Goal: Information Seeking & Learning: Learn about a topic

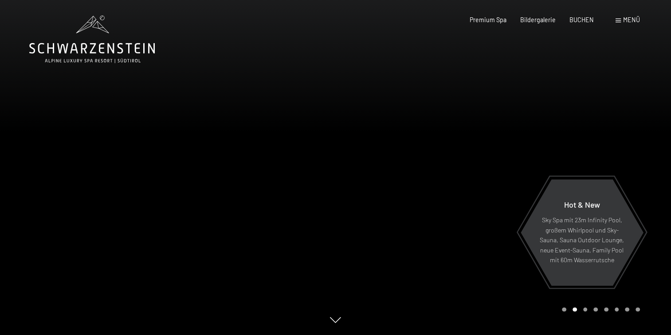
click at [623, 20] on div "Menü" at bounding box center [628, 20] width 24 height 9
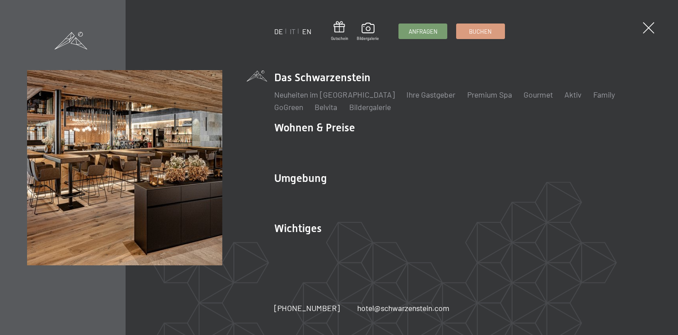
click at [307, 32] on link "EN" at bounding box center [306, 31] width 9 height 8
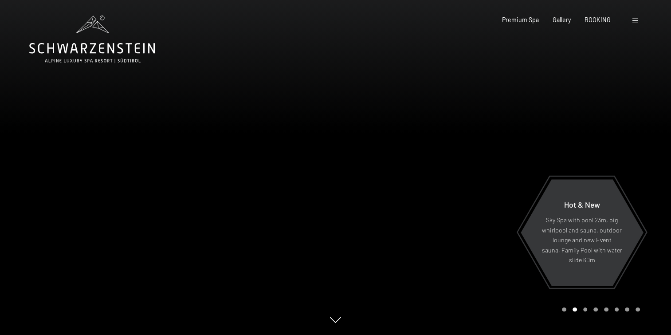
click at [633, 21] on span at bounding box center [635, 21] width 5 height 4
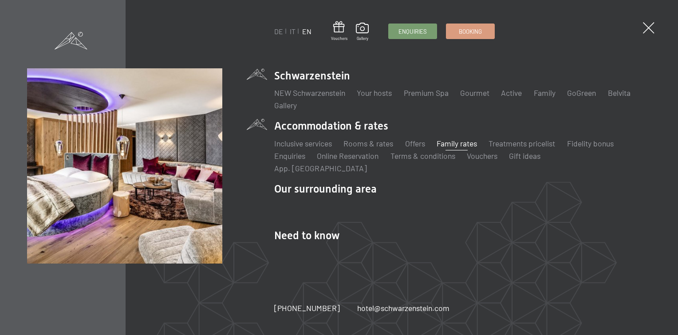
click at [456, 144] on link "Family rates" at bounding box center [457, 143] width 40 height 10
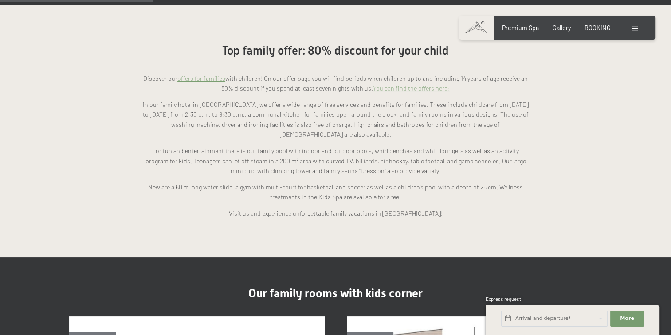
scroll to position [728, 0]
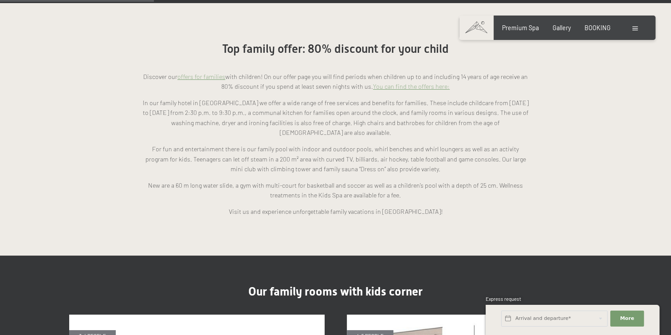
click at [215, 73] on link "offers for families" at bounding box center [201, 77] width 48 height 8
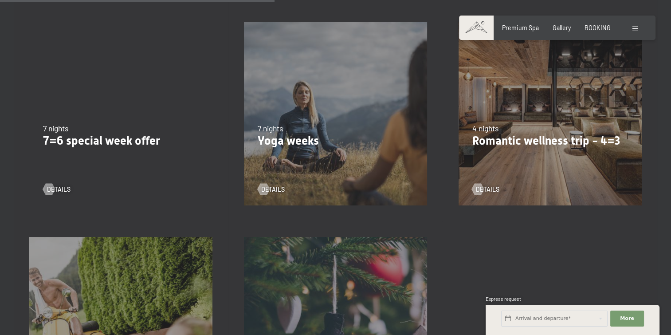
scroll to position [690, 0]
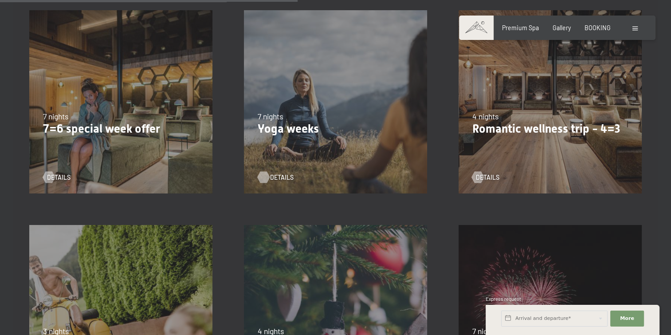
click at [276, 178] on span "details" at bounding box center [282, 177] width 24 height 9
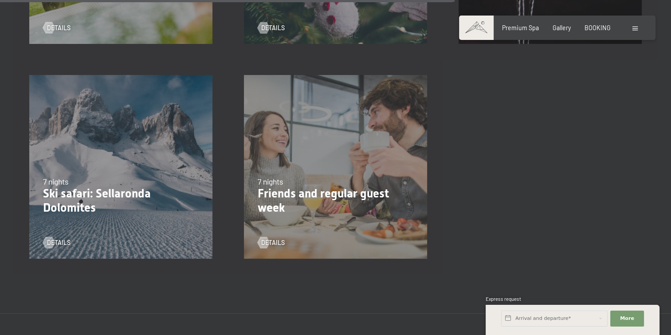
scroll to position [1054, 0]
click at [92, 201] on p "Ski safari: Sellaronda Dolomites" at bounding box center [121, 201] width 156 height 28
click at [62, 247] on span "details" at bounding box center [68, 243] width 24 height 9
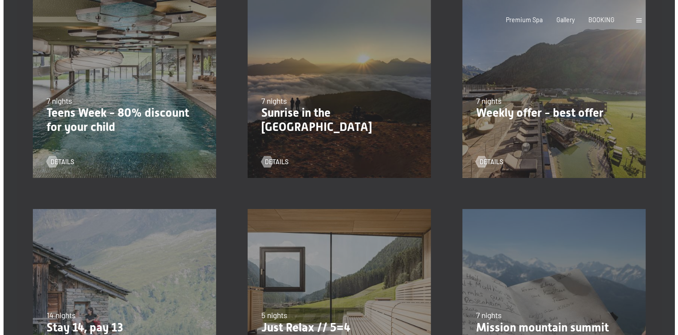
scroll to position [0, 0]
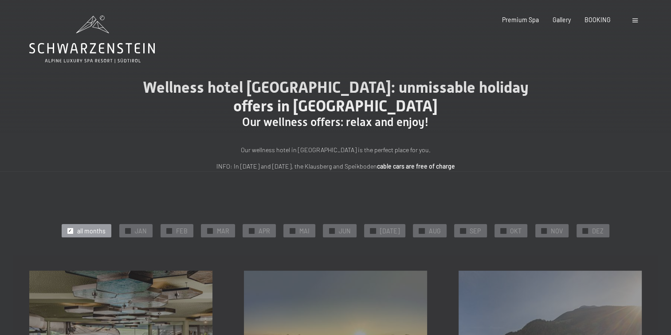
click at [631, 20] on div "Booking Enquiries Premium Spa Gallery BOOKING DE IT EN Vouchers Gallery Enquiri…" at bounding box center [557, 20] width 165 height 9
click at [639, 19] on div at bounding box center [637, 20] width 8 height 9
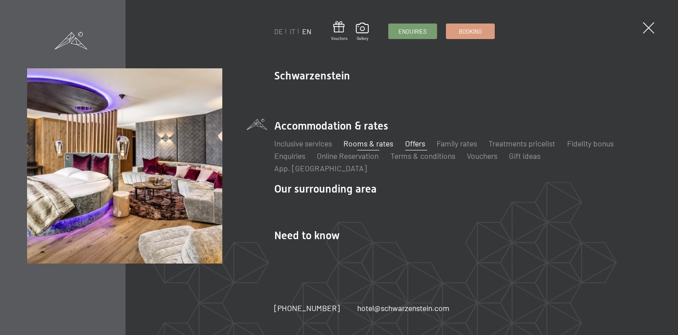
click at [374, 146] on link "Rooms & rates" at bounding box center [368, 143] width 50 height 10
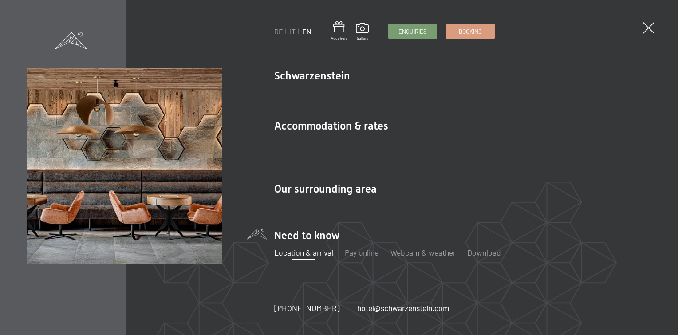
click at [321, 248] on link "Location & arrival" at bounding box center [303, 253] width 59 height 10
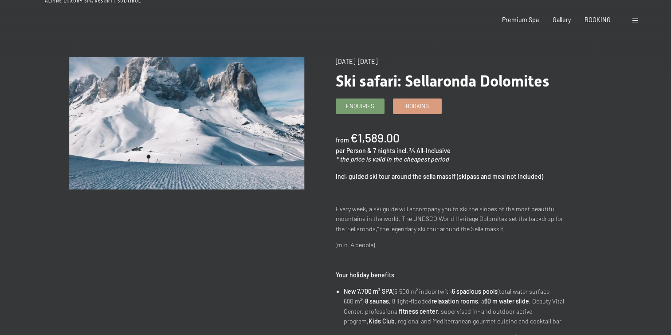
scroll to position [62, 0]
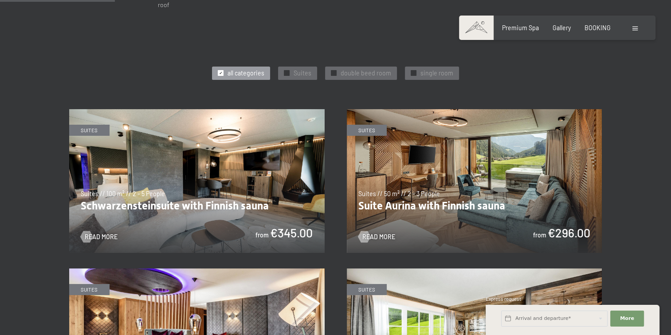
scroll to position [420, 0]
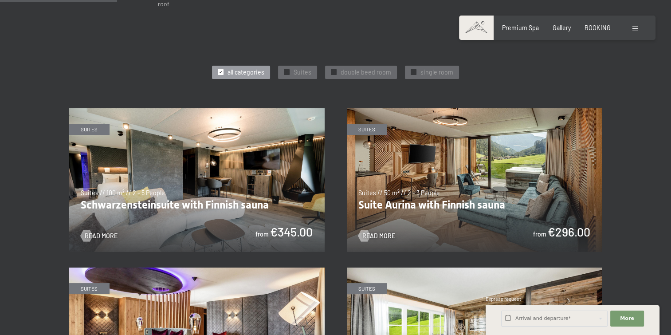
click at [173, 177] on img at bounding box center [197, 180] width 256 height 144
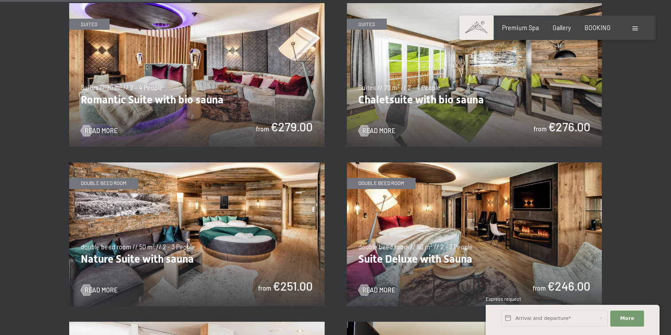
scroll to position [683, 0]
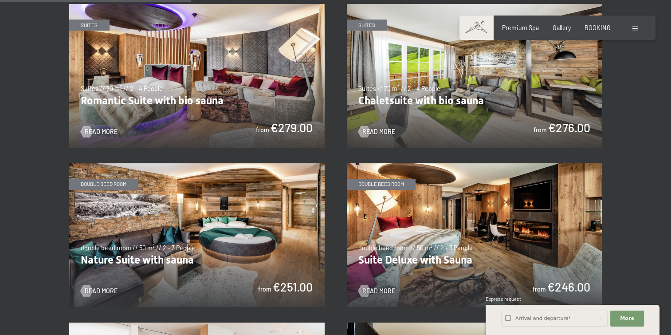
drag, startPoint x: 473, startPoint y: 211, endPoint x: 428, endPoint y: 222, distance: 46.9
click at [428, 222] on img at bounding box center [475, 235] width 256 height 144
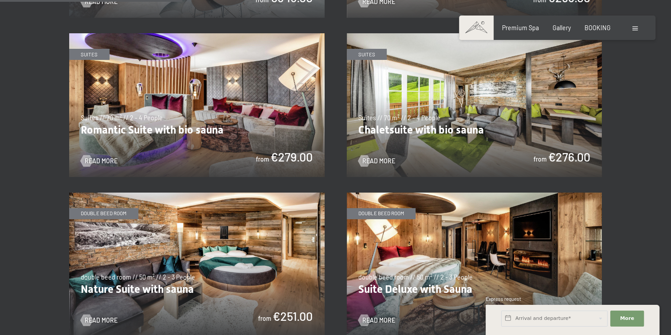
scroll to position [653, 0]
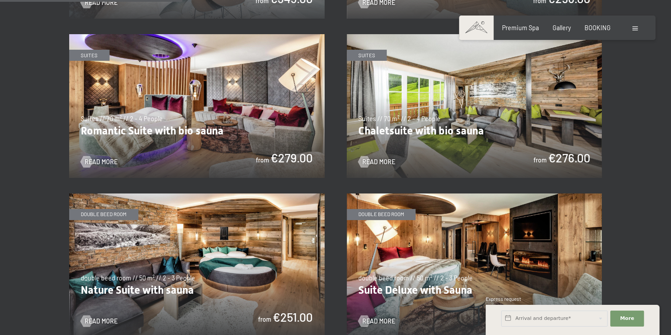
click at [213, 222] on img at bounding box center [197, 265] width 256 height 144
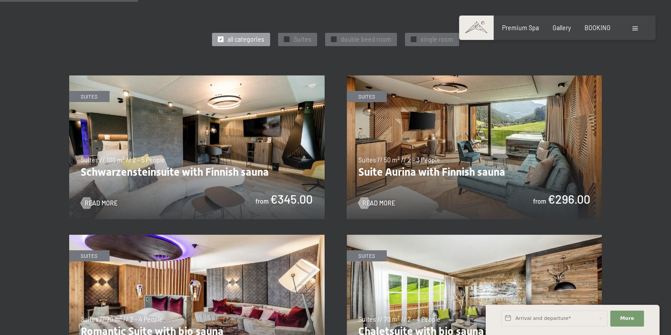
scroll to position [451, 0]
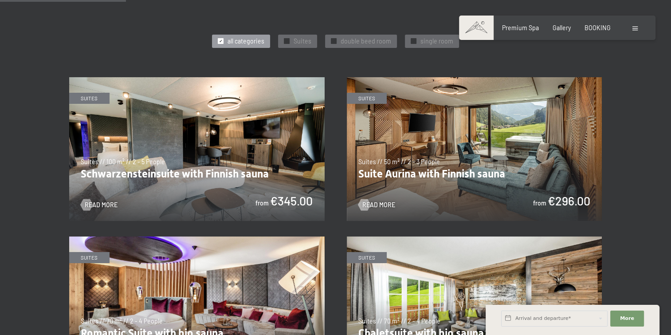
click at [480, 137] on img at bounding box center [475, 149] width 256 height 144
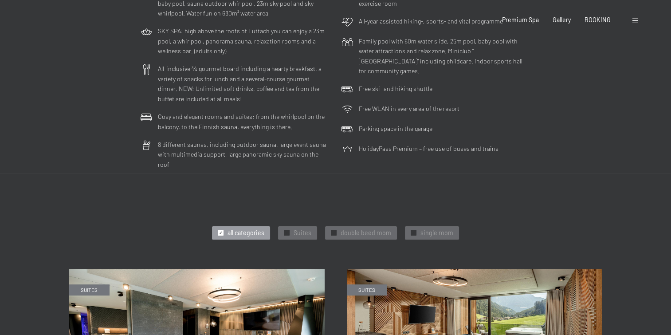
scroll to position [0, 0]
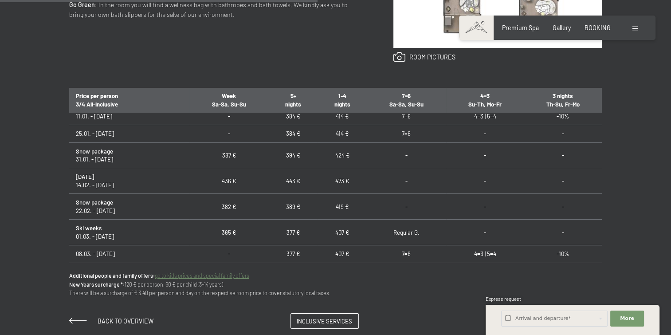
scroll to position [319, 0]
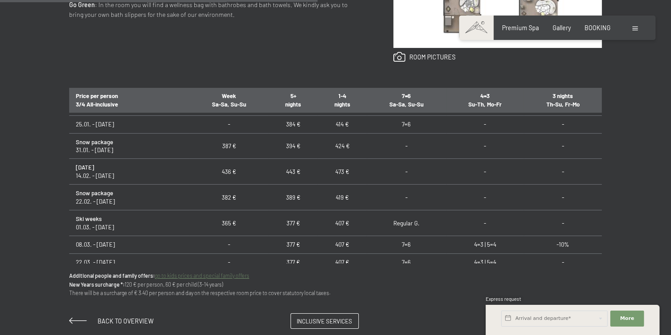
drag, startPoint x: 6, startPoint y: 0, endPoint x: 349, endPoint y: 20, distance: 343.5
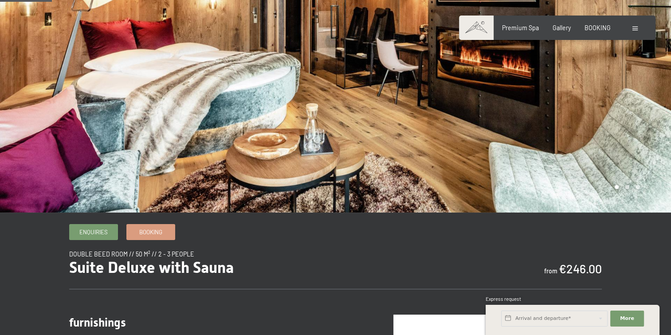
scroll to position [74, 0]
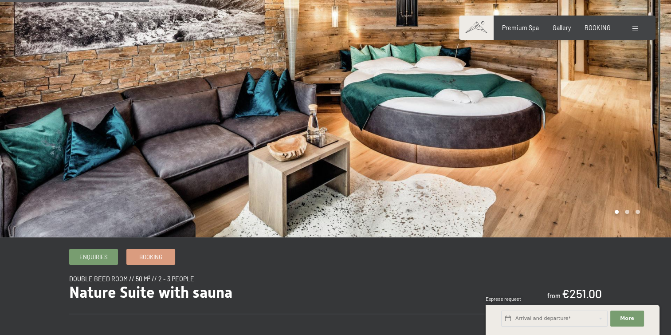
scroll to position [17, 0]
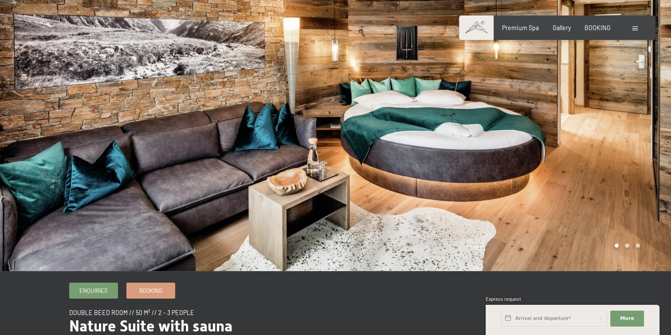
click at [628, 125] on div at bounding box center [504, 127] width 336 height 288
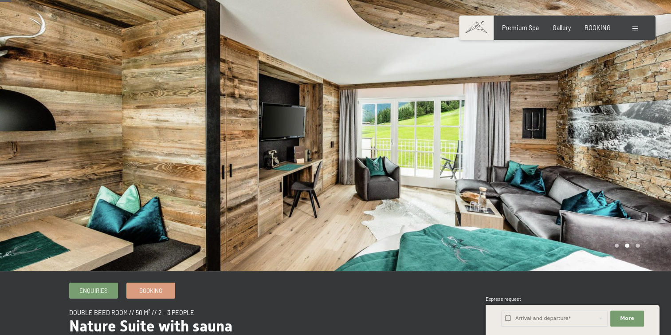
click at [628, 125] on div at bounding box center [504, 127] width 336 height 288
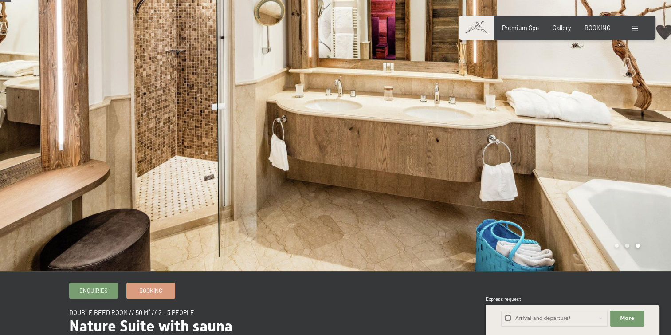
click at [628, 125] on div at bounding box center [504, 127] width 336 height 288
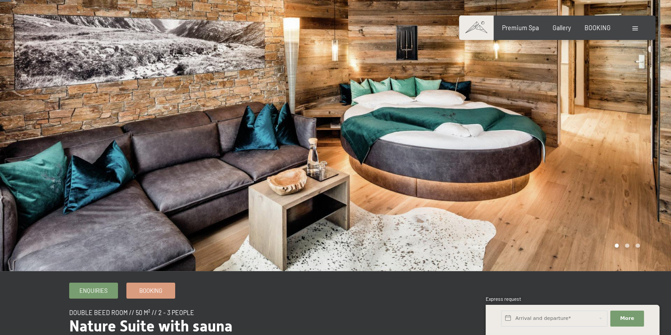
click at [628, 125] on div at bounding box center [504, 127] width 336 height 288
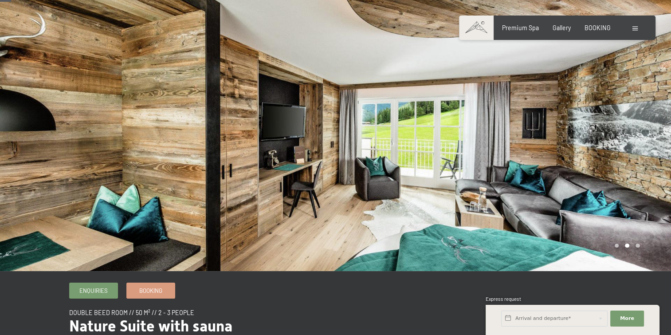
click at [628, 125] on div at bounding box center [504, 127] width 336 height 288
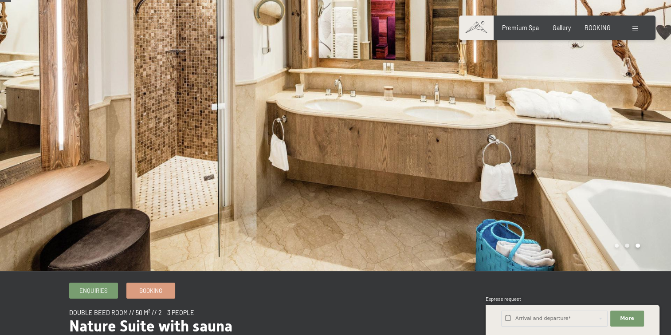
click at [628, 125] on div at bounding box center [504, 127] width 336 height 288
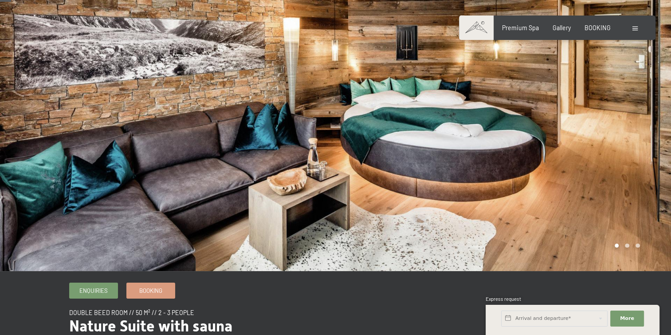
click at [628, 125] on div at bounding box center [504, 127] width 336 height 288
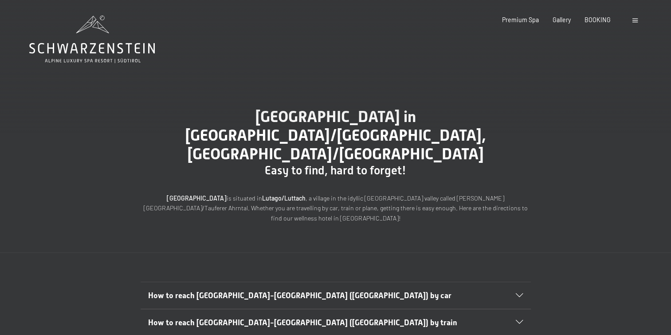
click at [634, 18] on div at bounding box center [637, 20] width 8 height 9
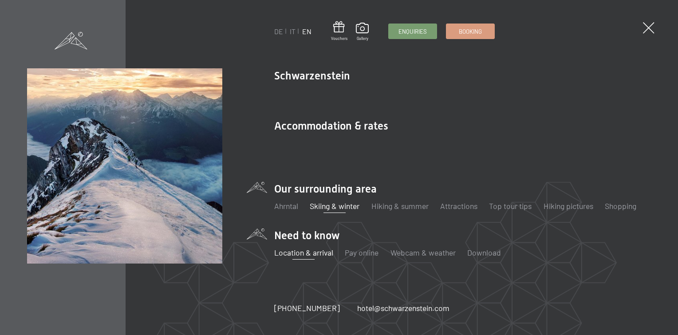
click at [343, 201] on link "Skiing & winter" at bounding box center [335, 206] width 50 height 10
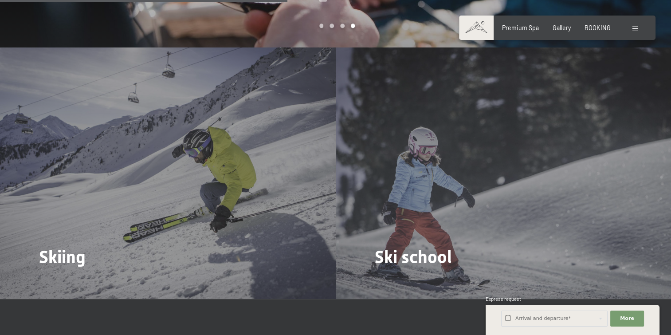
scroll to position [989, 0]
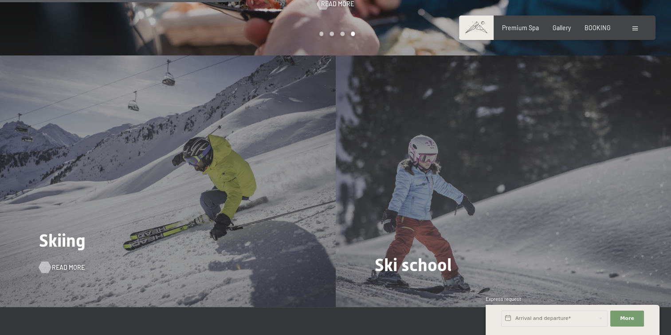
click at [65, 263] on span "Read more" at bounding box center [68, 267] width 33 height 9
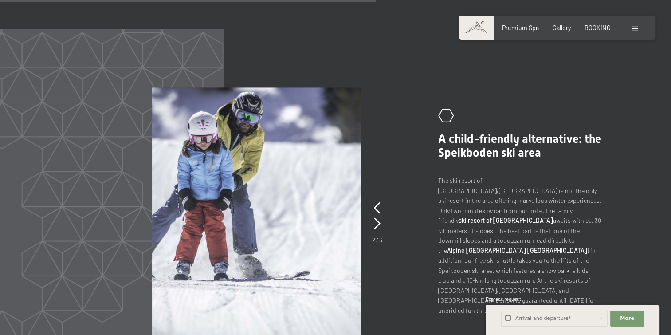
scroll to position [1317, 0]
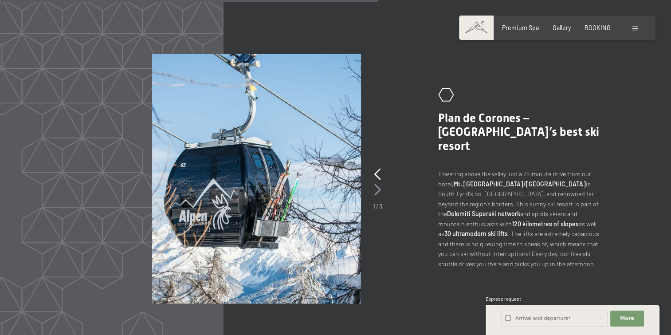
click at [378, 184] on icon at bounding box center [377, 190] width 7 height 12
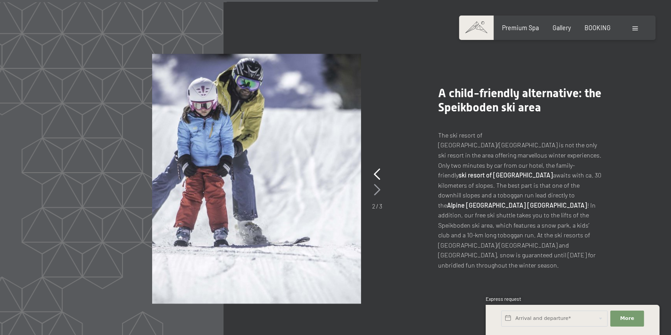
click at [379, 184] on icon at bounding box center [377, 190] width 7 height 12
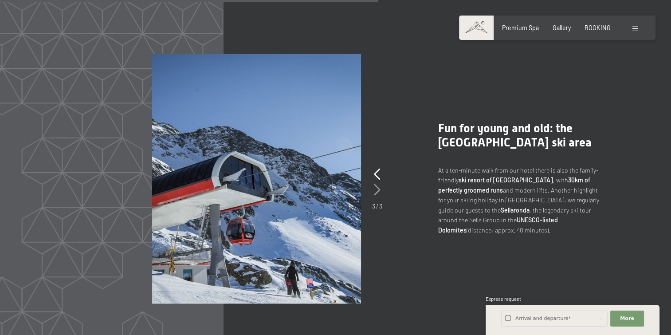
click at [379, 184] on icon at bounding box center [377, 190] width 7 height 12
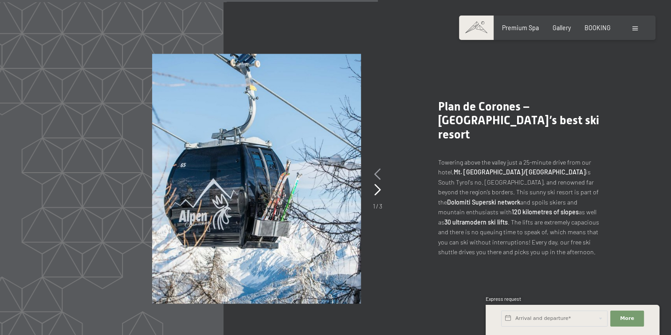
click at [378, 169] on icon at bounding box center [377, 175] width 7 height 12
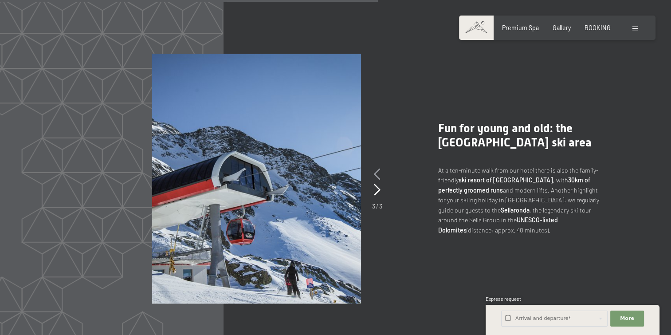
click at [378, 169] on icon at bounding box center [377, 175] width 7 height 12
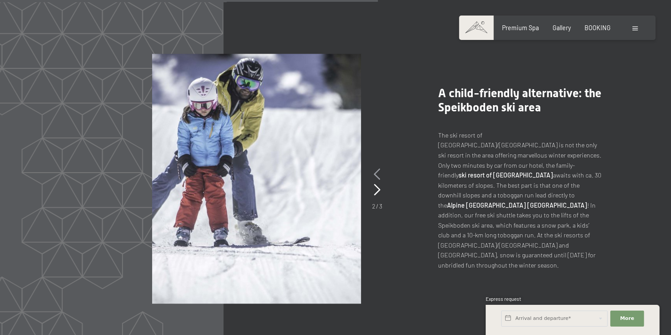
click at [379, 169] on icon at bounding box center [377, 175] width 7 height 12
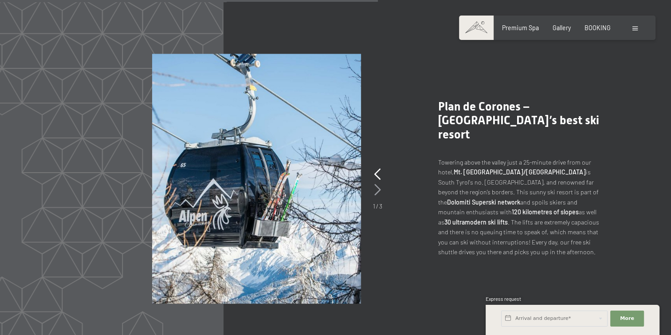
click at [380, 184] on icon at bounding box center [377, 190] width 7 height 12
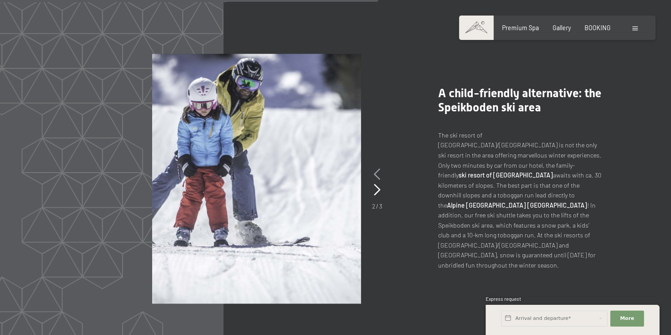
click at [380, 169] on icon at bounding box center [377, 175] width 7 height 12
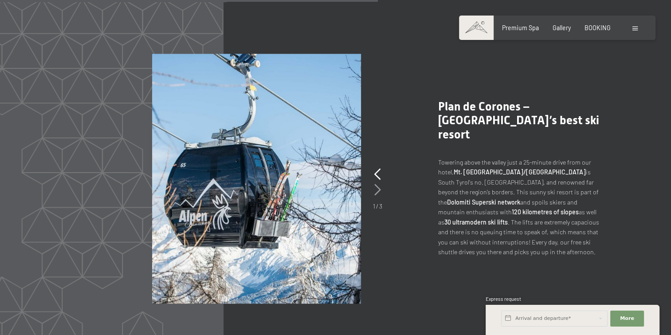
click at [381, 184] on icon at bounding box center [377, 190] width 7 height 12
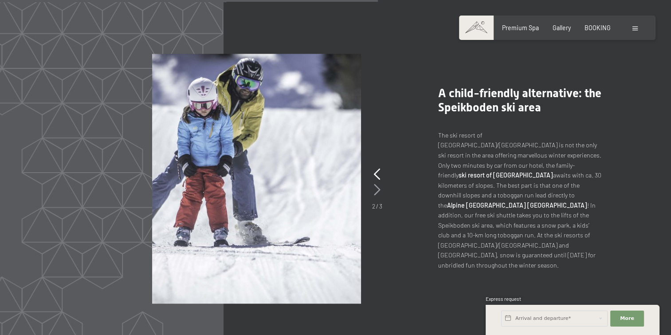
click at [379, 184] on icon at bounding box center [377, 190] width 7 height 12
